Goal: Transaction & Acquisition: Purchase product/service

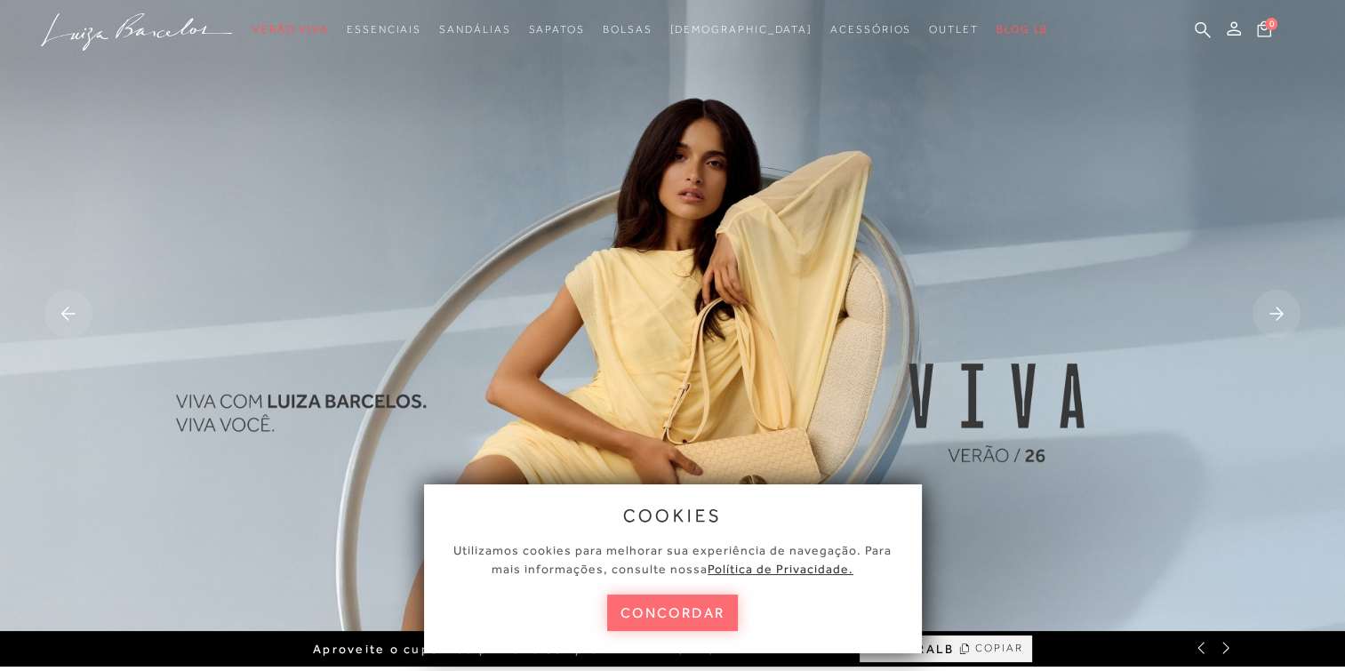
click at [662, 619] on button "concordar" at bounding box center [673, 613] width 132 height 36
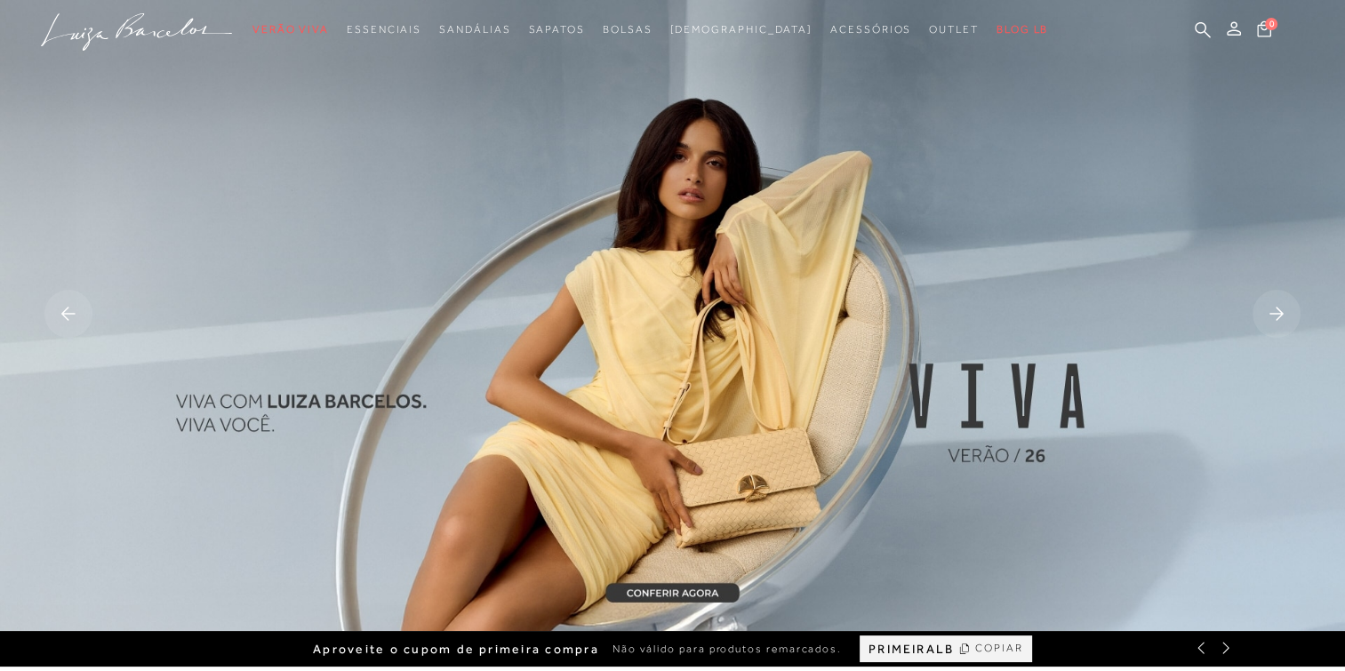
click at [682, 461] on img at bounding box center [672, 315] width 1345 height 631
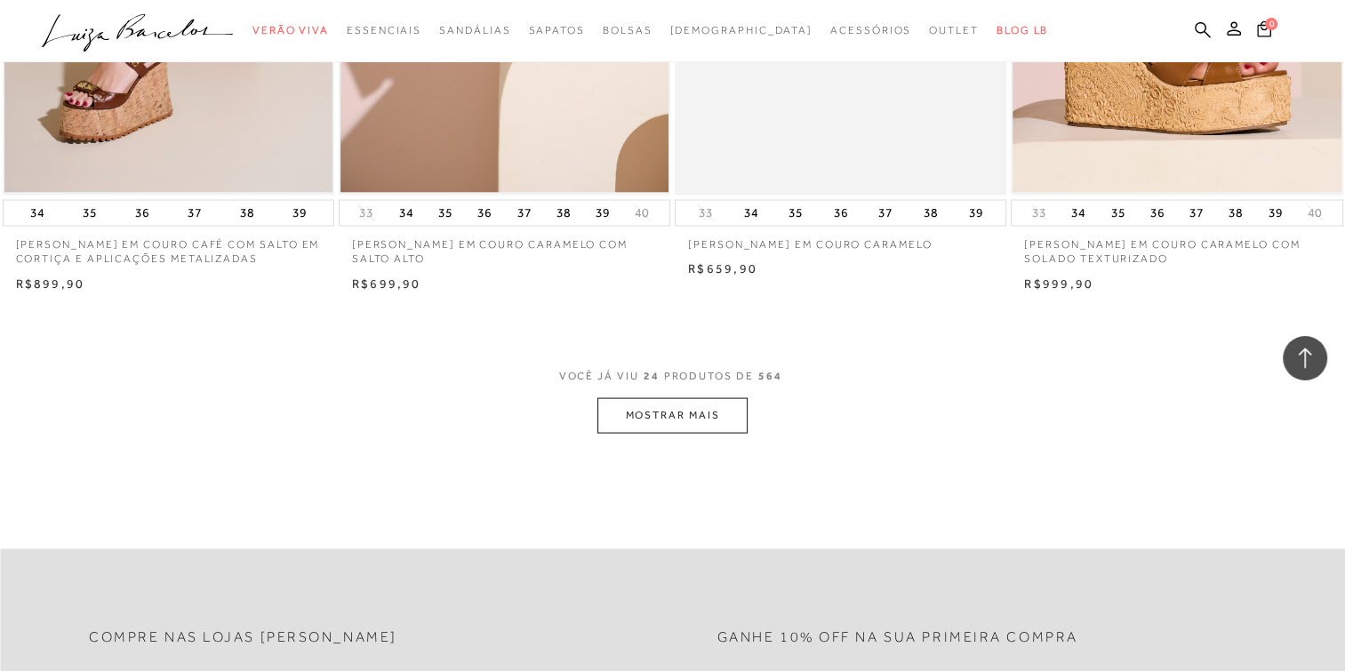
scroll to position [3525, 0]
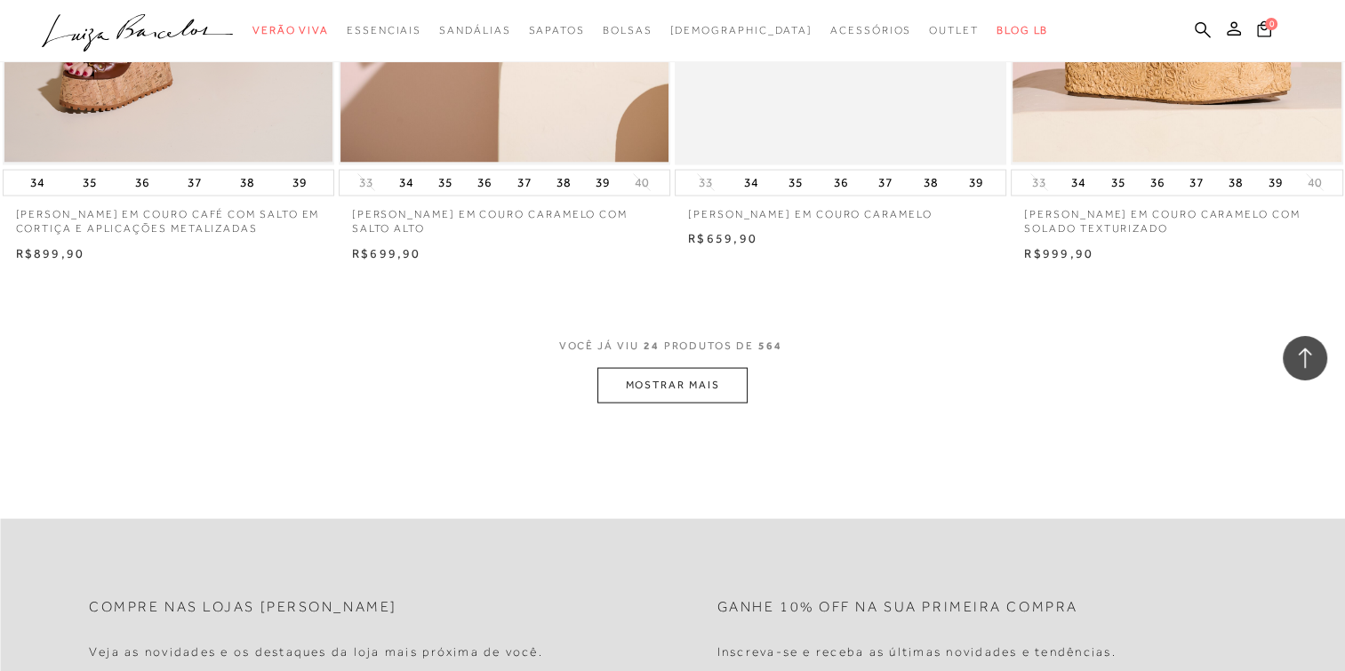
click at [632, 391] on button "MOSTRAR MAIS" at bounding box center [672, 385] width 149 height 35
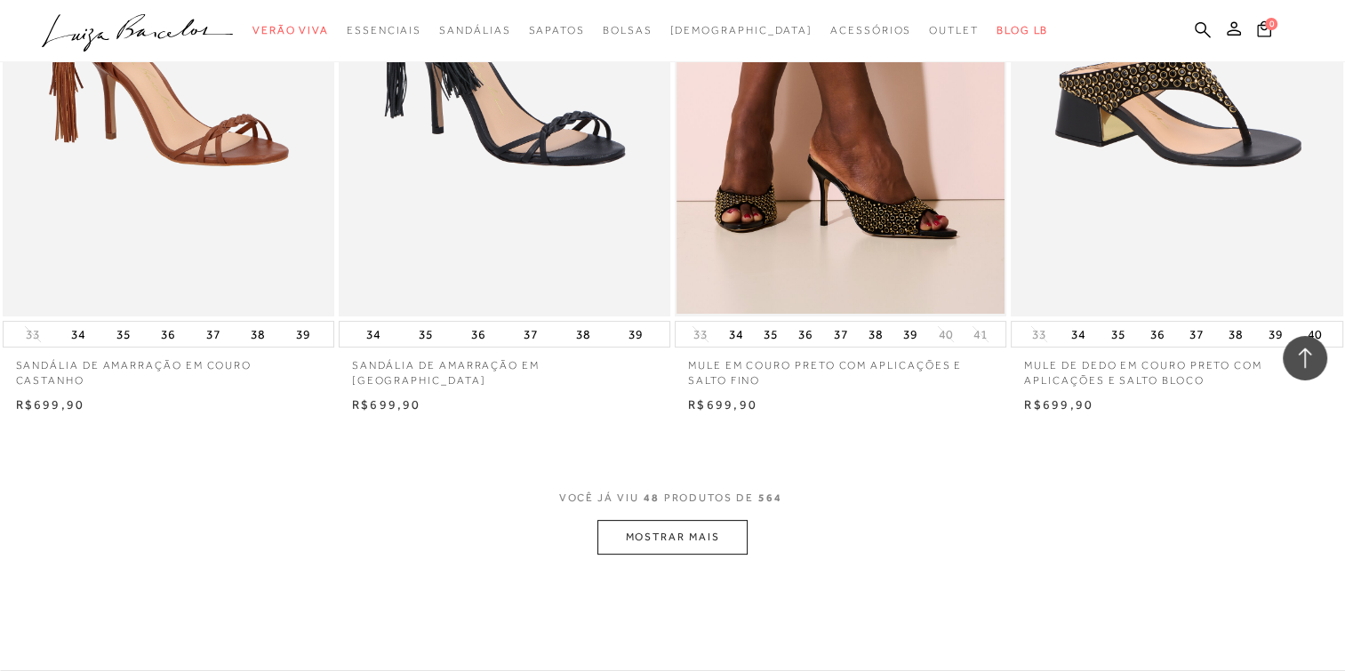
scroll to position [7079, 0]
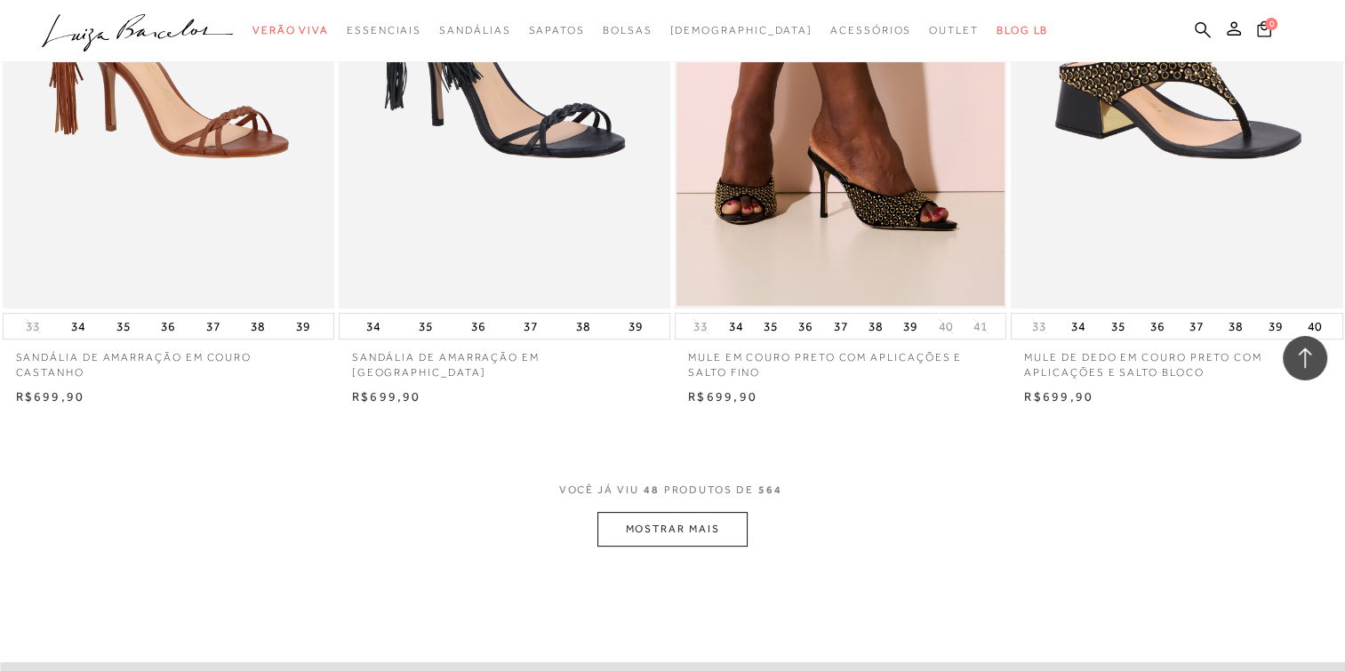
click at [629, 521] on button "MOSTRAR MAIS" at bounding box center [672, 529] width 149 height 35
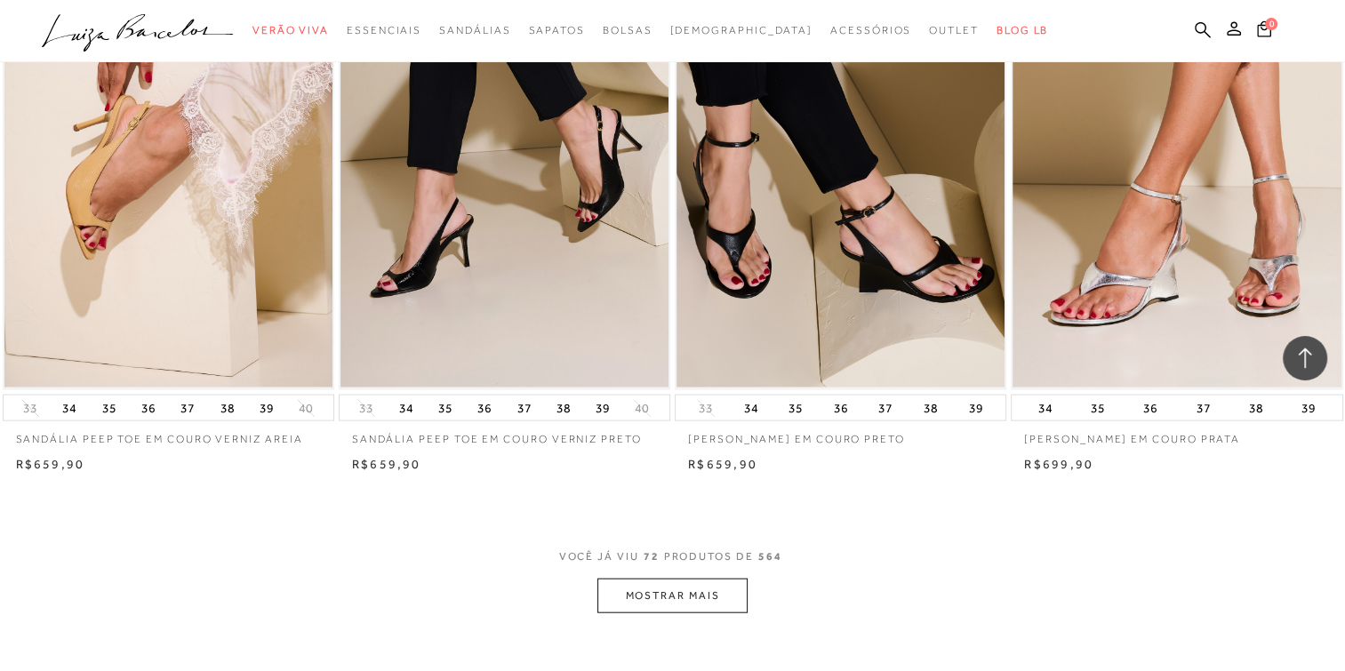
scroll to position [10743, 0]
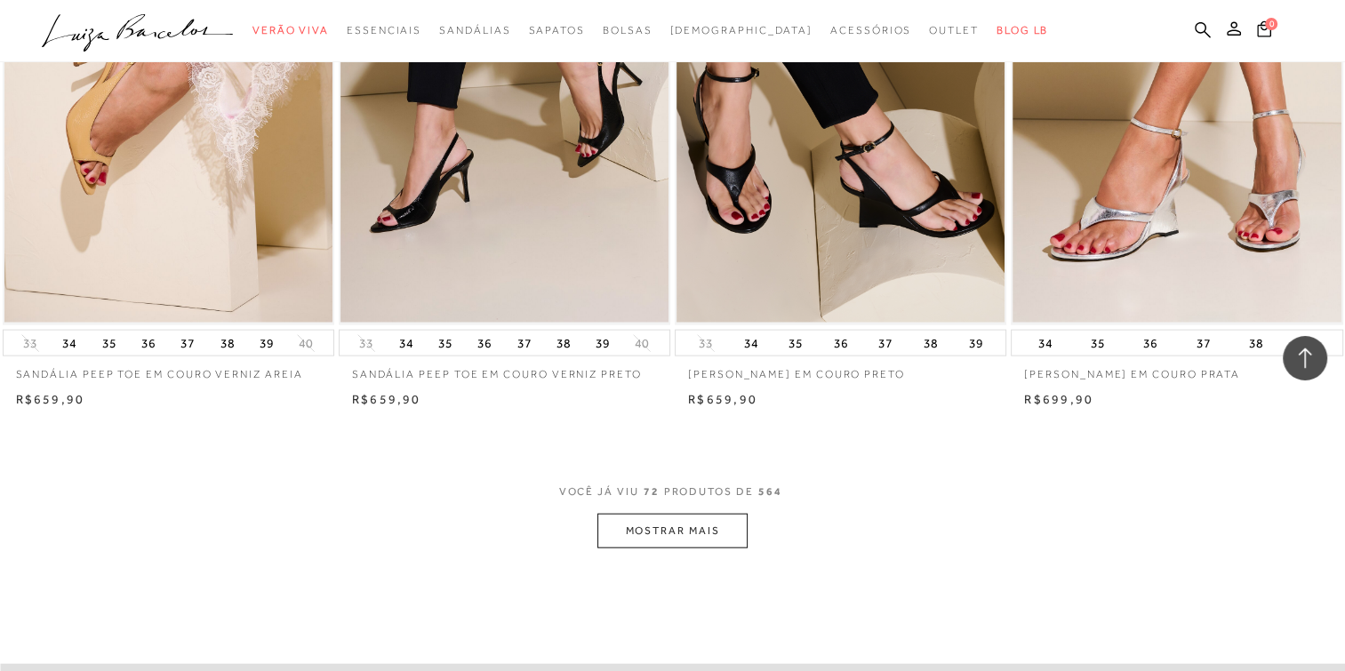
click at [705, 536] on button "MOSTRAR MAIS" at bounding box center [672, 531] width 149 height 35
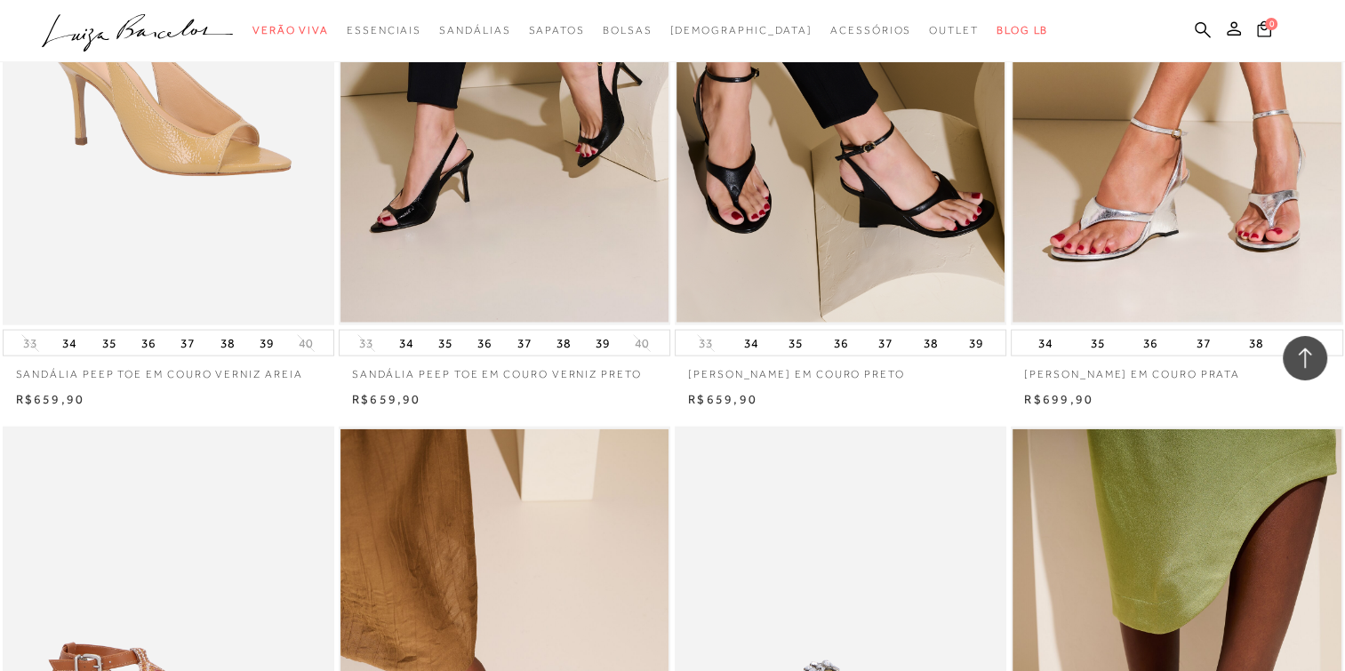
click at [271, 225] on img at bounding box center [169, 76] width 330 height 498
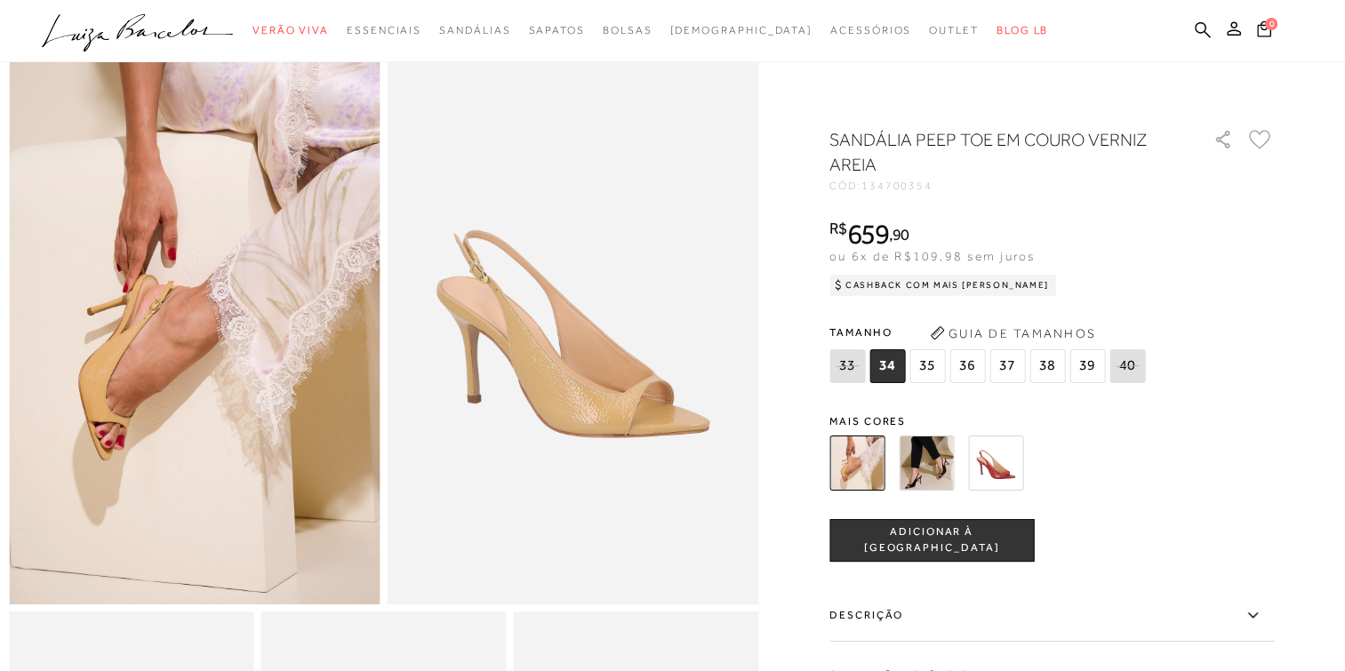
scroll to position [55, 0]
